Goal: Find specific page/section: Find specific page/section

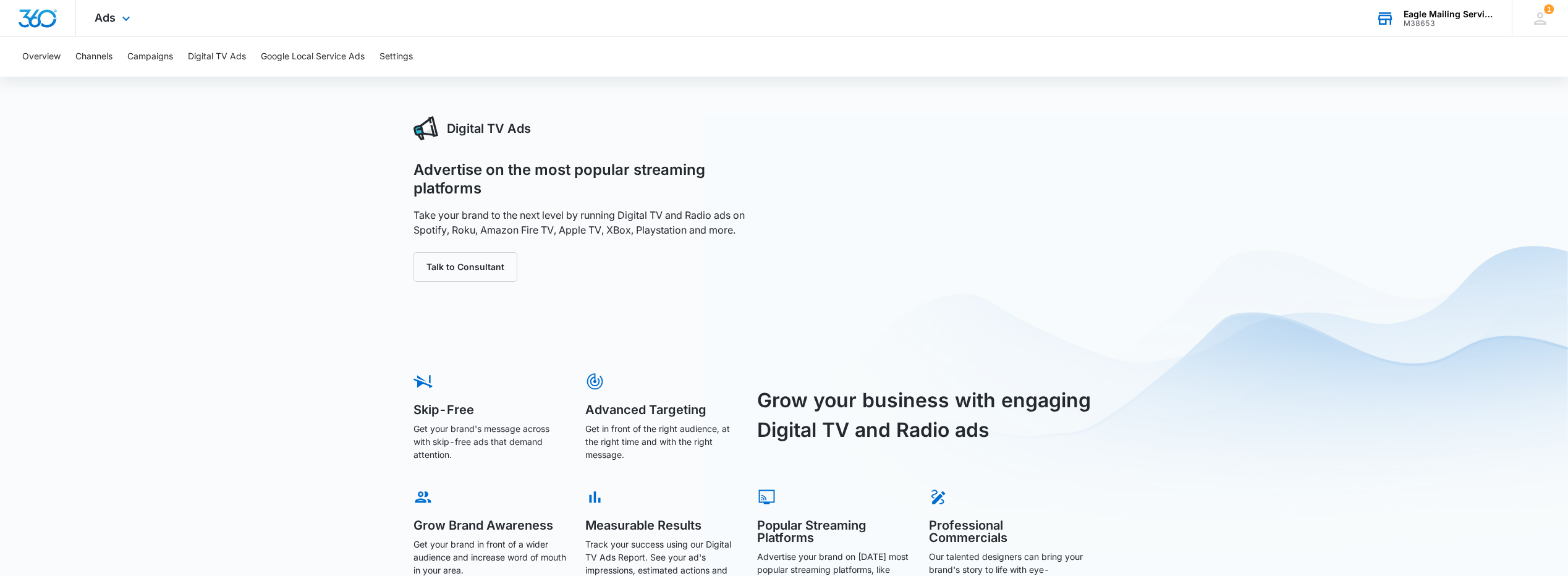
click at [1427, 19] on div "M38653" at bounding box center [1448, 24] width 90 height 9
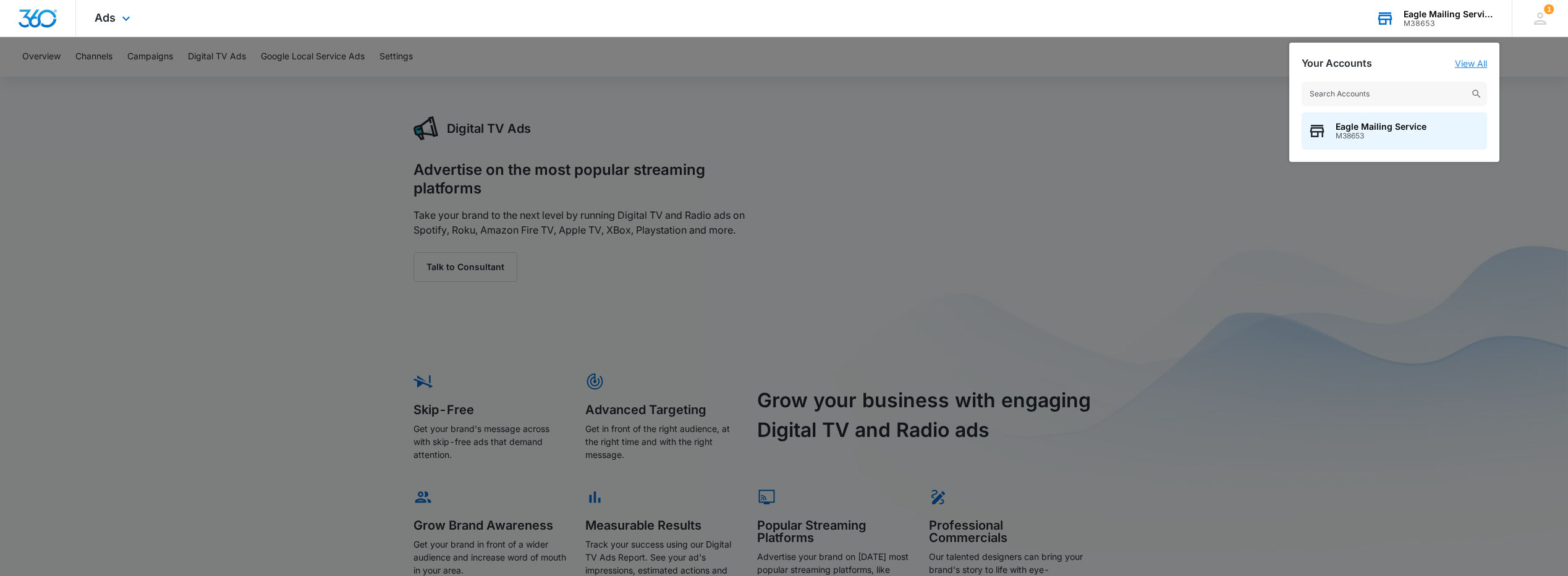
click at [1468, 65] on link "View All" at bounding box center [1471, 63] width 32 height 11
